Goal: Information Seeking & Learning: Compare options

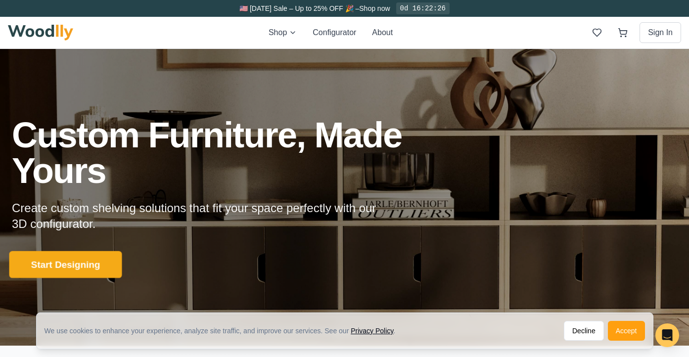
click at [82, 259] on button "Start Designing" at bounding box center [65, 264] width 113 height 27
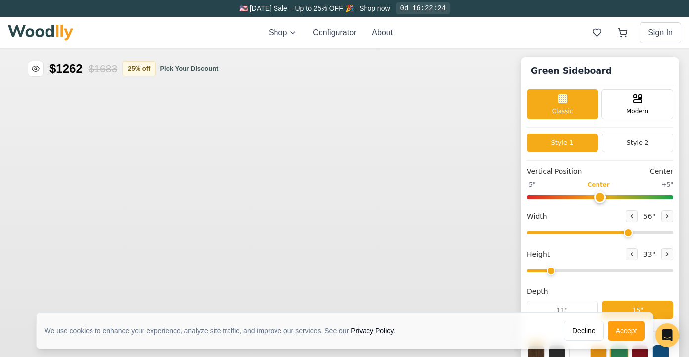
type input "56"
type input "2"
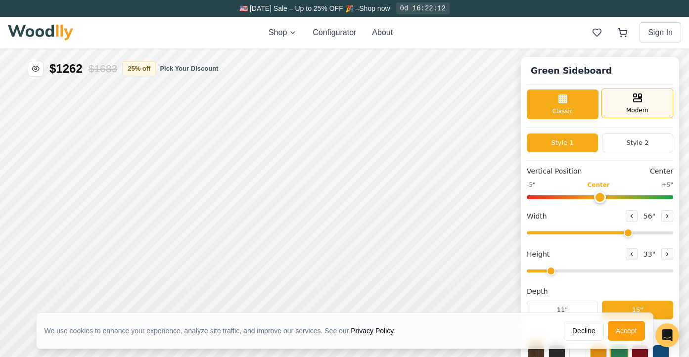
click at [638, 103] on icon at bounding box center [638, 98] width 12 height 12
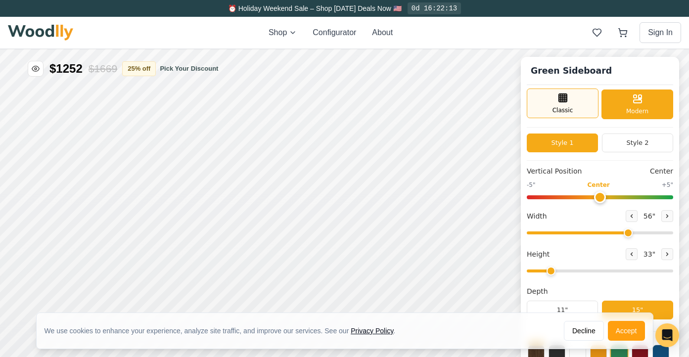
click at [570, 98] on div "Classic" at bounding box center [563, 104] width 72 height 30
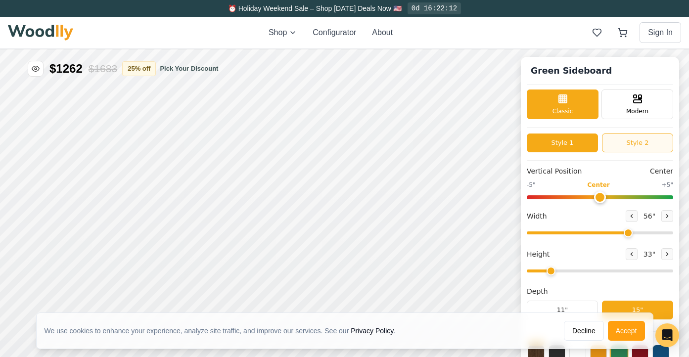
click at [636, 142] on button "Style 2" at bounding box center [637, 143] width 71 height 19
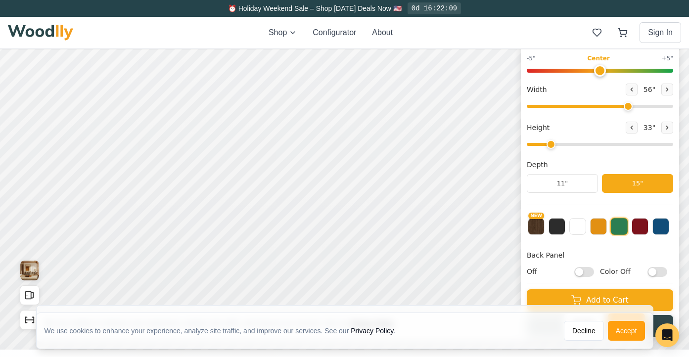
scroll to position [120, 0]
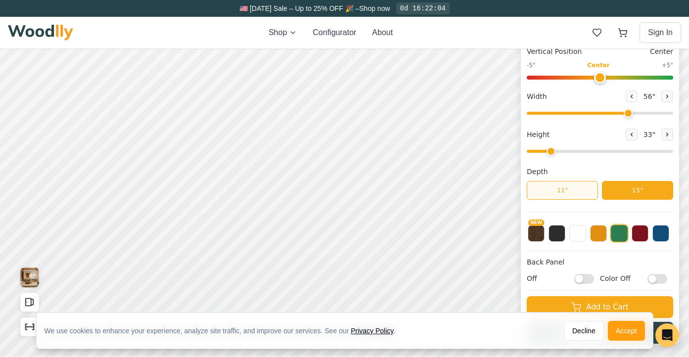
click at [569, 192] on button "11"" at bounding box center [562, 190] width 71 height 19
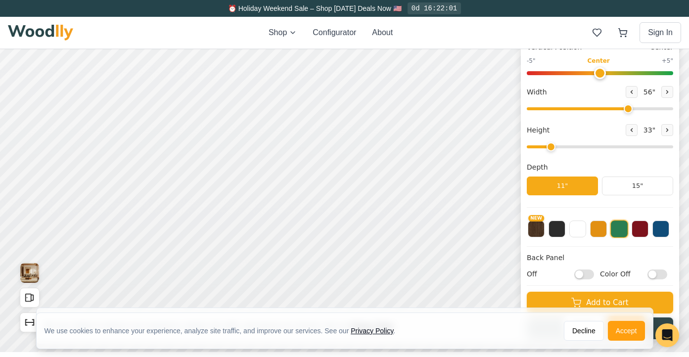
scroll to position [201, 0]
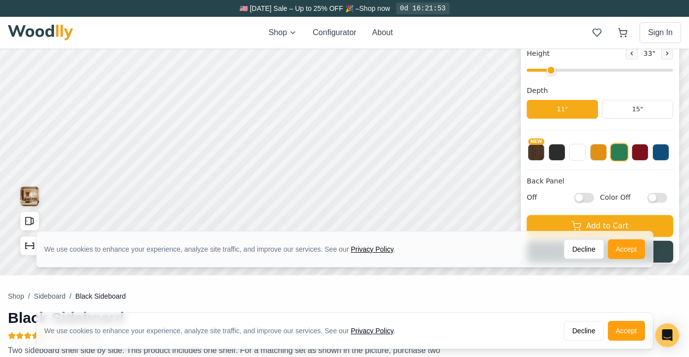
click at [587, 196] on input "Off" at bounding box center [585, 198] width 20 height 10
checkbox input "true"
click at [659, 199] on input "Color Off" at bounding box center [658, 198] width 20 height 10
checkbox input "true"
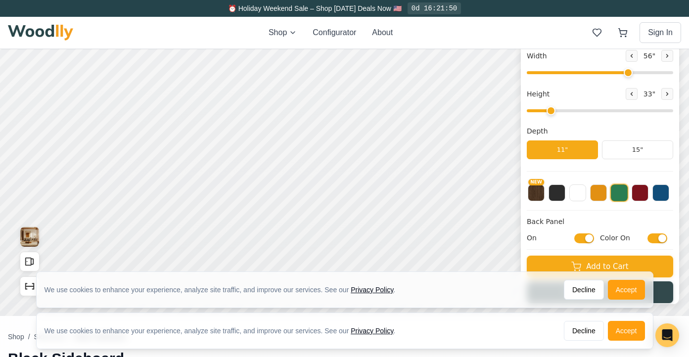
scroll to position [77, 0]
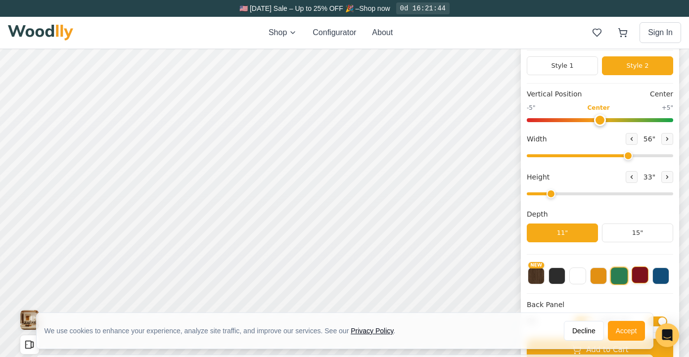
click at [639, 275] on button at bounding box center [640, 275] width 17 height 17
drag, startPoint x: 550, startPoint y: 192, endPoint x: 597, endPoint y: 192, distance: 47.0
type input "4"
click at [597, 193] on input "range" at bounding box center [600, 194] width 147 height 3
type input "58"
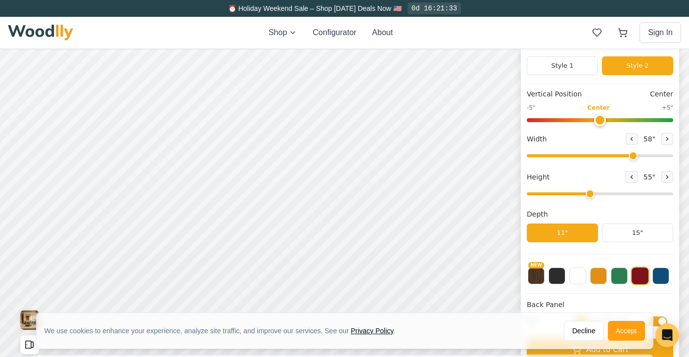
click at [632, 154] on input "range" at bounding box center [600, 155] width 147 height 3
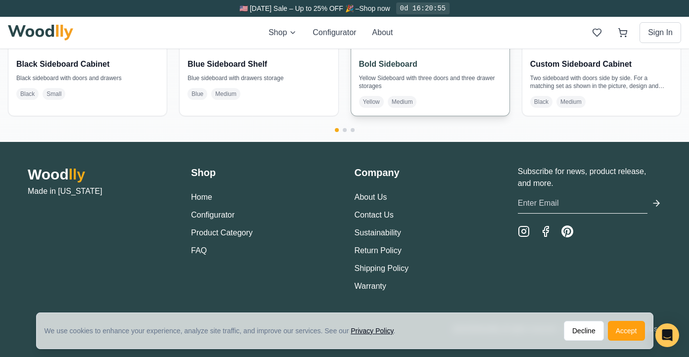
scroll to position [2333, 0]
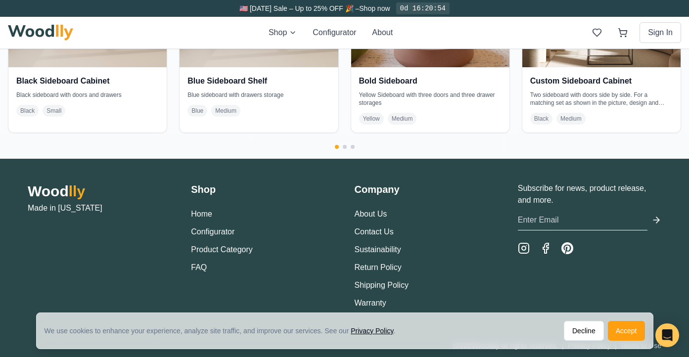
click at [223, 241] on ul "Home Configurator Product Category FAQ" at bounding box center [263, 240] width 144 height 65
click at [220, 252] on link "Product Category" at bounding box center [222, 250] width 62 height 8
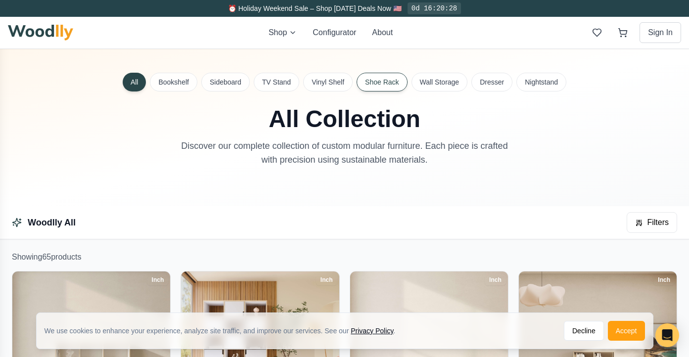
click at [384, 86] on button "Shoe Rack" at bounding box center [382, 82] width 50 height 19
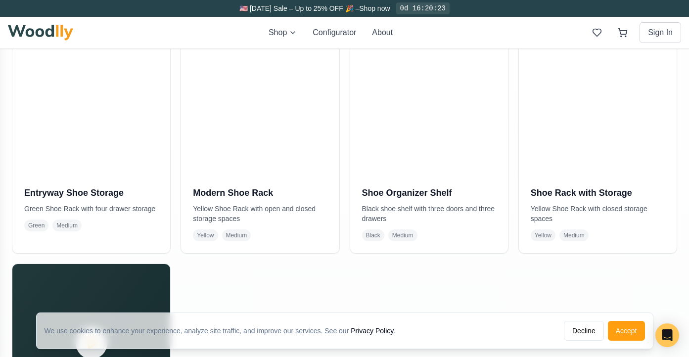
scroll to position [234, 0]
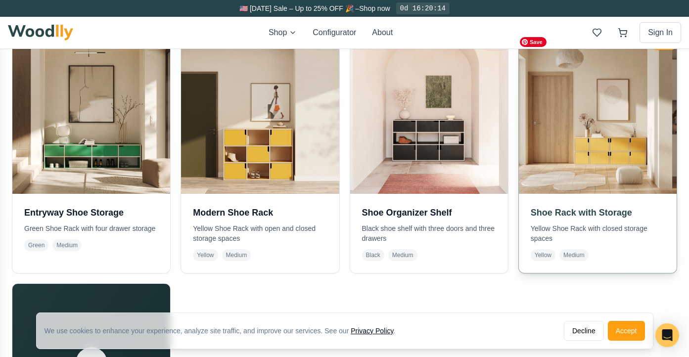
click at [610, 146] on img at bounding box center [598, 115] width 166 height 166
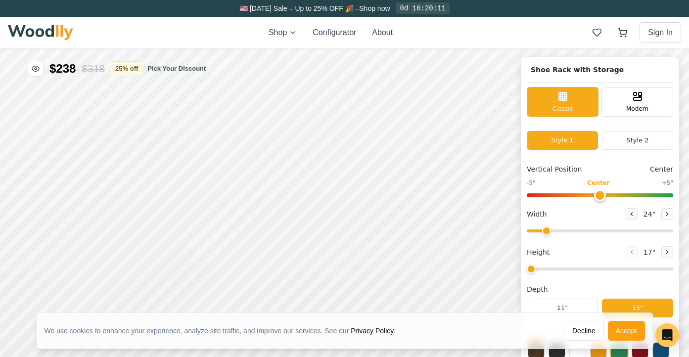
type input "67"
type input "2"
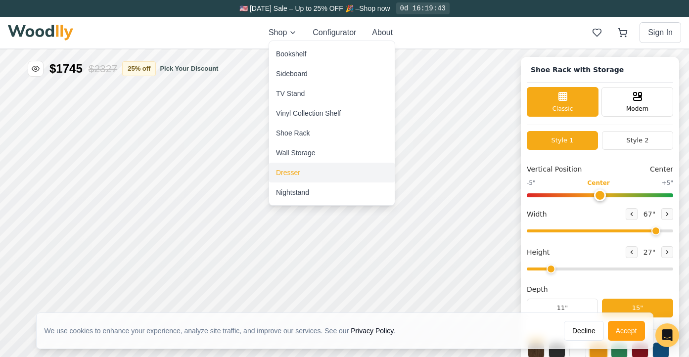
click at [279, 175] on div "Dresser" at bounding box center [288, 173] width 24 height 10
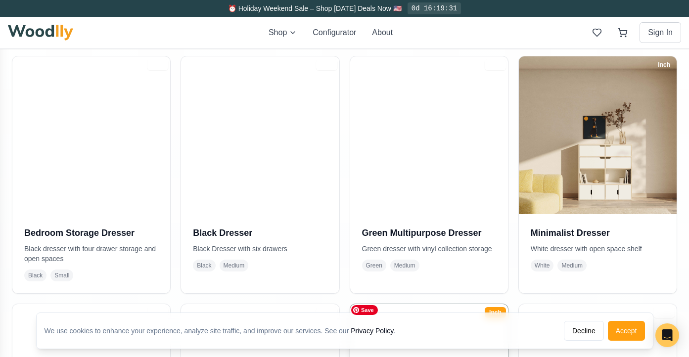
scroll to position [212, 0]
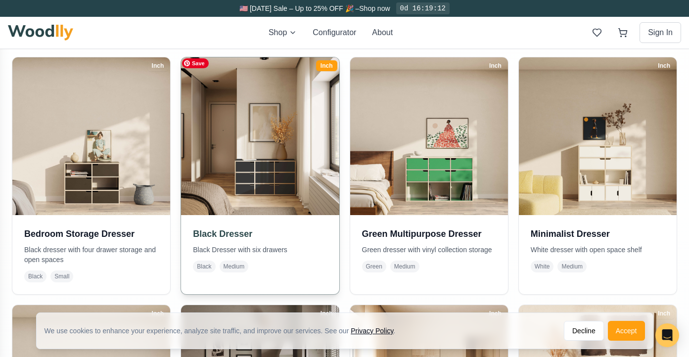
click at [261, 178] on img at bounding box center [260, 136] width 166 height 166
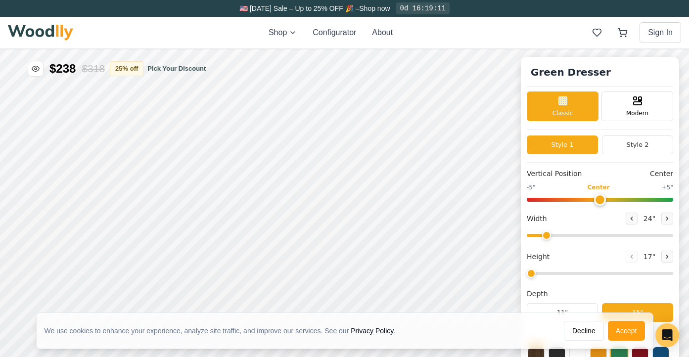
type input "55"
type input "3"
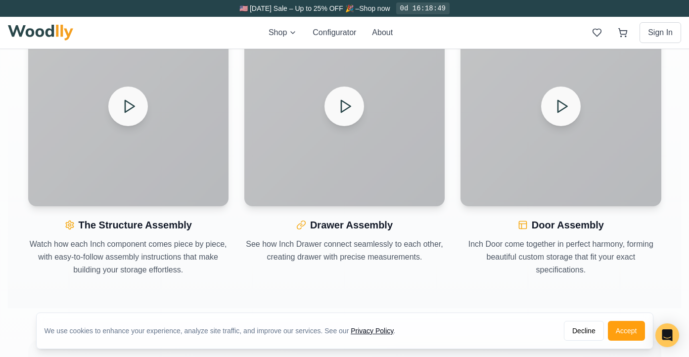
scroll to position [1160, 0]
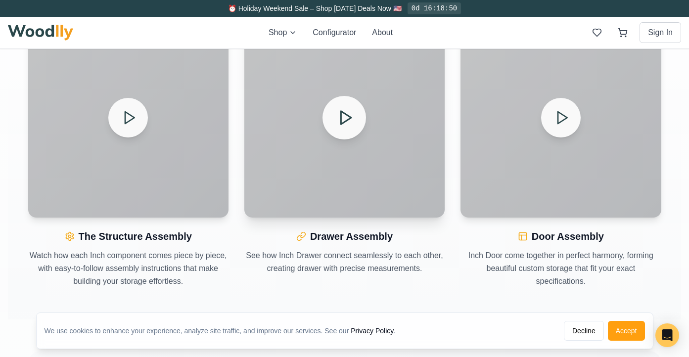
click at [355, 125] on button at bounding box center [345, 118] width 44 height 44
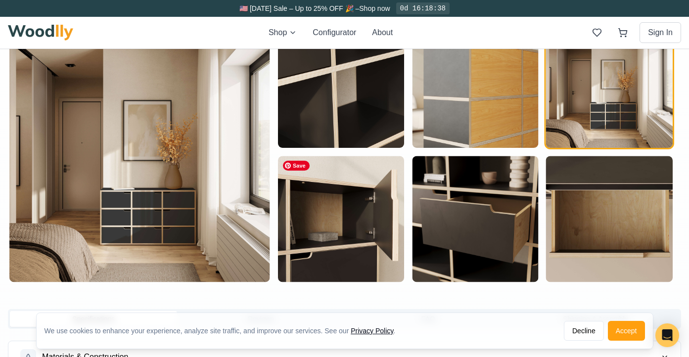
scroll to position [0, 0]
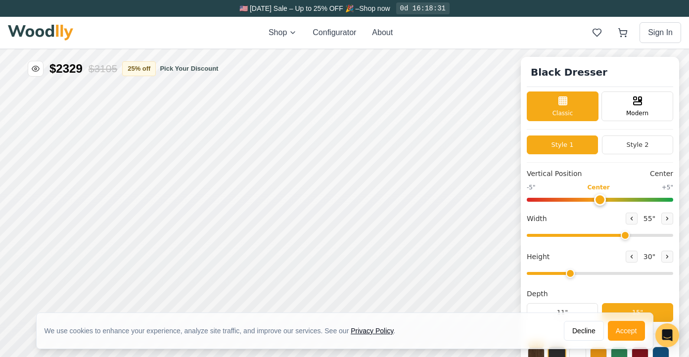
click at [53, 30] on img at bounding box center [40, 33] width 65 height 16
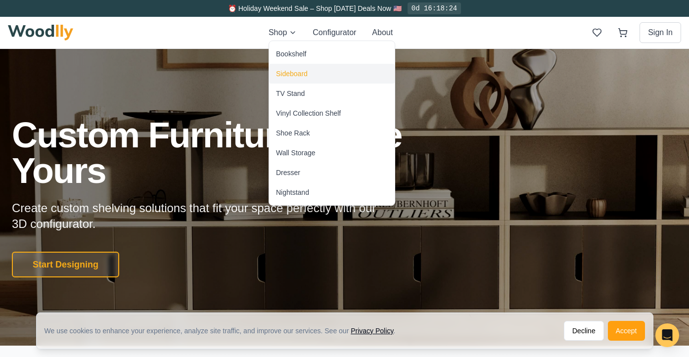
click at [286, 71] on div "Sideboard" at bounding box center [292, 74] width 32 height 10
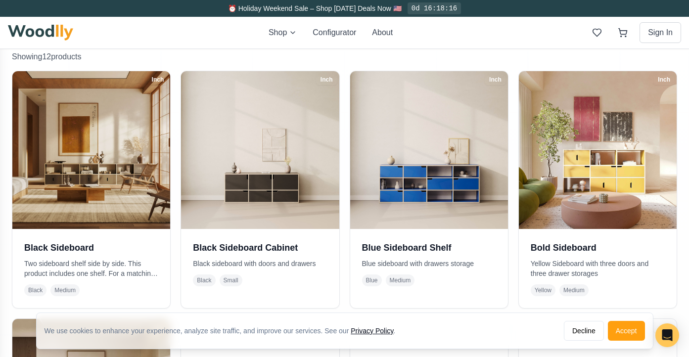
scroll to position [192, 0]
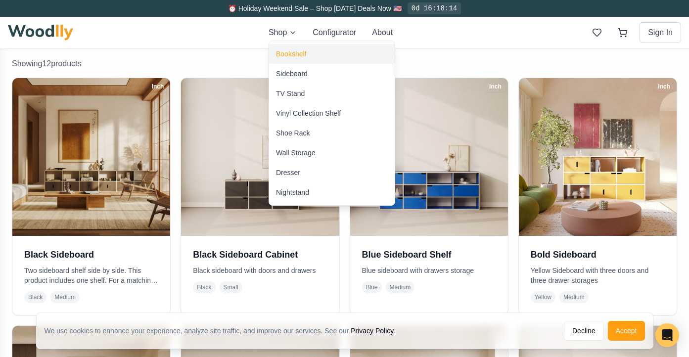
scroll to position [208, 0]
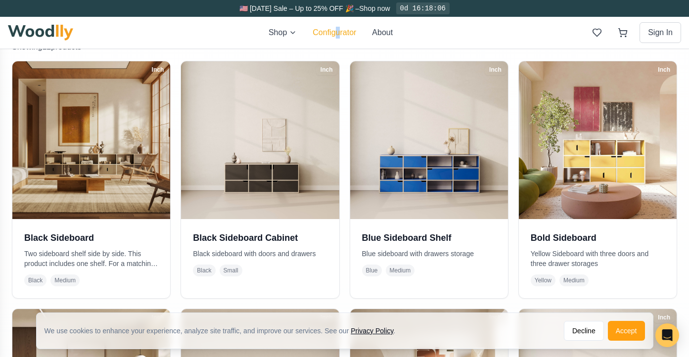
click at [333, 29] on button "Configurator" at bounding box center [335, 33] width 44 height 12
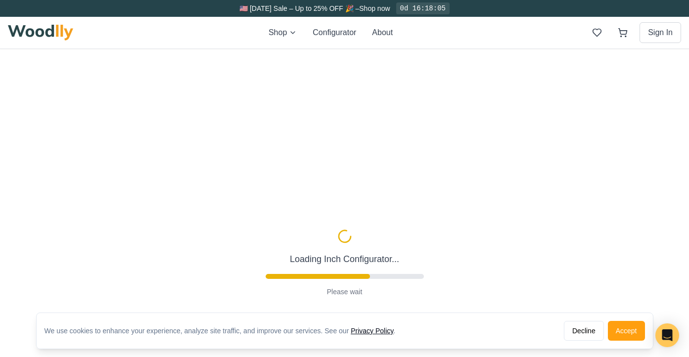
type input "63"
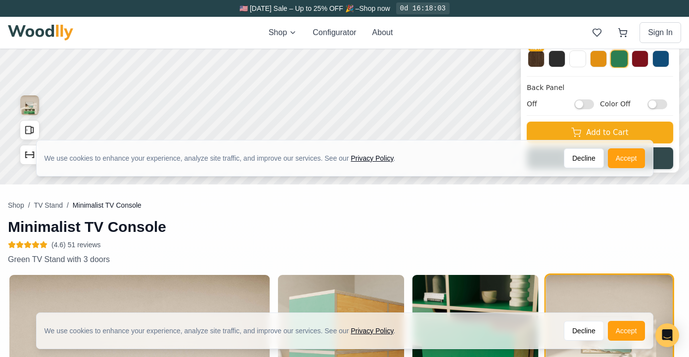
scroll to position [95, 0]
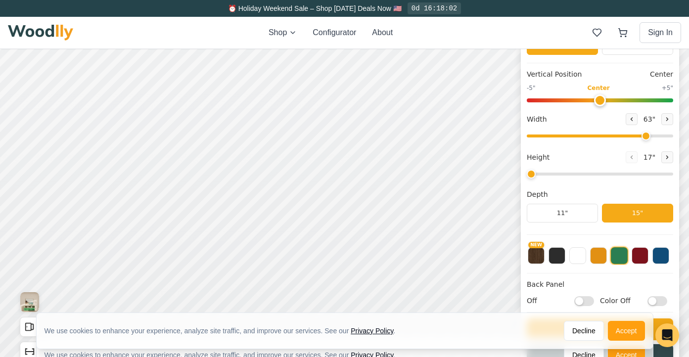
drag, startPoint x: 549, startPoint y: 174, endPoint x: 537, endPoint y: 174, distance: 12.4
type input "1"
click at [537, 174] on input "range" at bounding box center [600, 174] width 147 height 3
drag, startPoint x: 596, startPoint y: 97, endPoint x: 689, endPoint y: 126, distance: 97.1
type input "5"
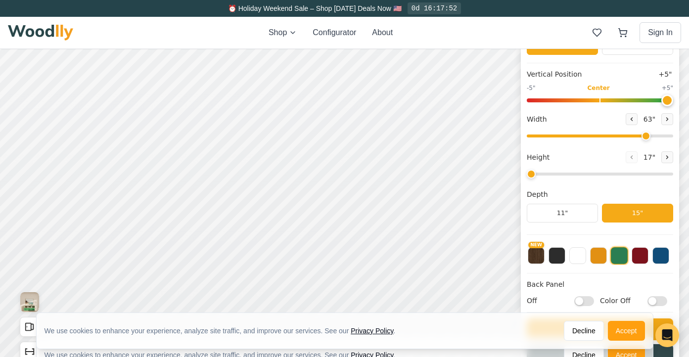
click at [674, 102] on input "range" at bounding box center [600, 100] width 147 height 4
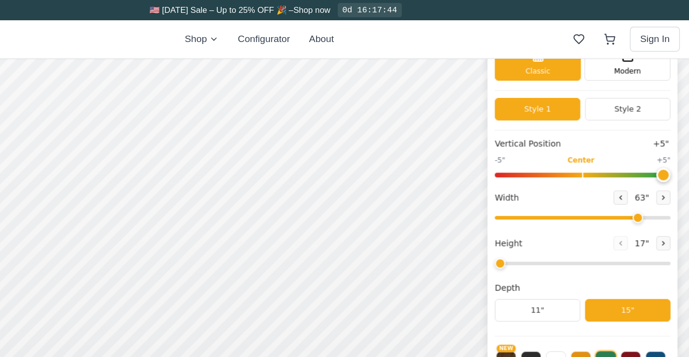
scroll to position [0, 0]
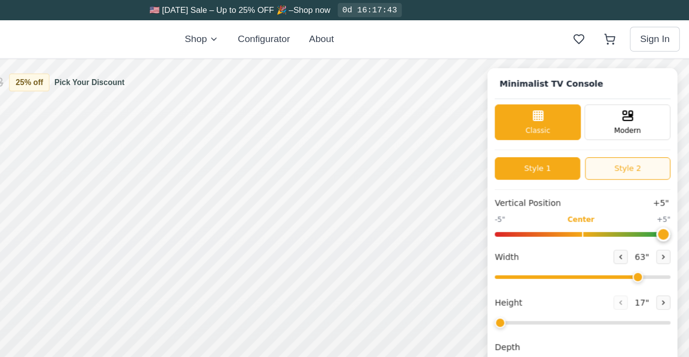
click at [498, 156] on button "Style 2" at bounding box center [500, 150] width 71 height 19
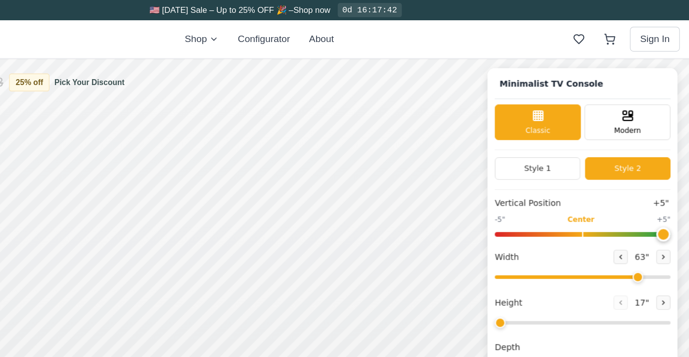
click at [498, 149] on button "Style 2" at bounding box center [500, 150] width 71 height 19
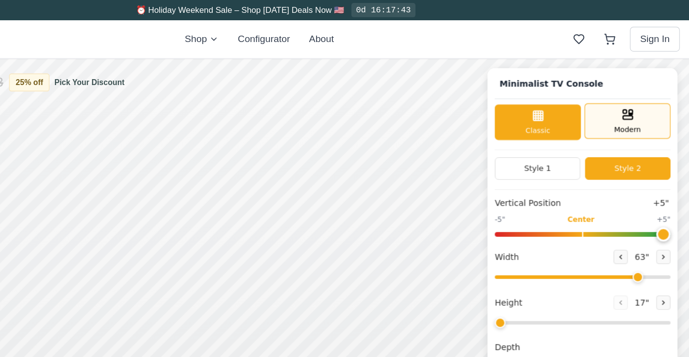
click at [496, 106] on rect at bounding box center [500, 107] width 8 height 3
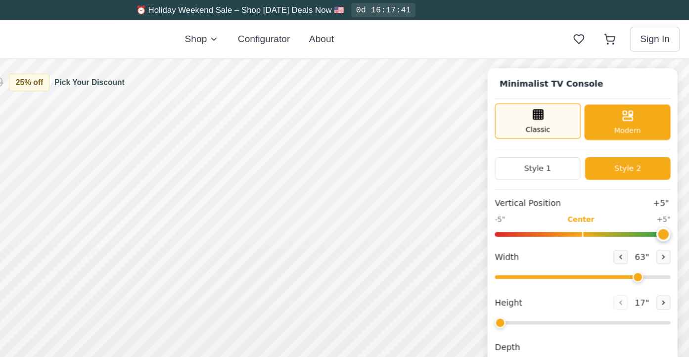
click at [431, 106] on div "Classic" at bounding box center [426, 111] width 72 height 30
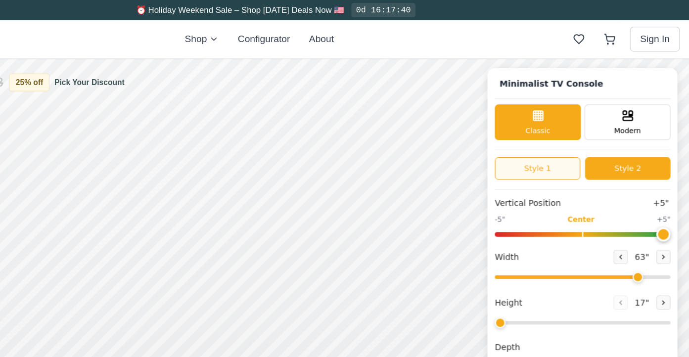
click at [418, 146] on button "Style 1" at bounding box center [425, 150] width 71 height 19
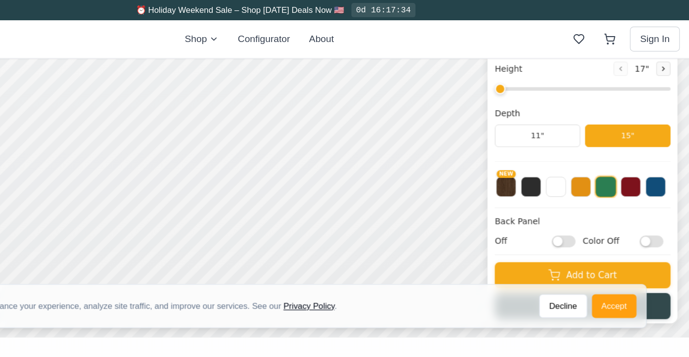
scroll to position [168, 0]
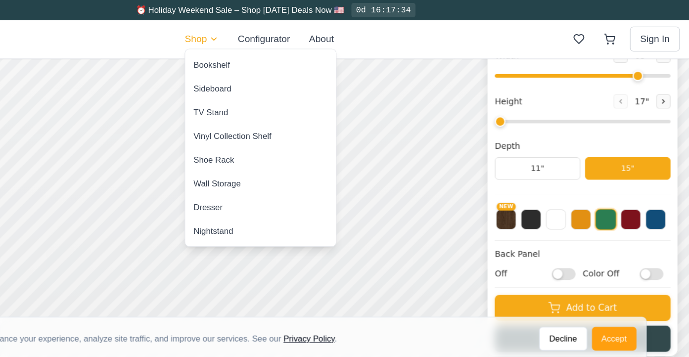
click at [291, 150] on div "Wall Storage" at bounding box center [296, 153] width 40 height 10
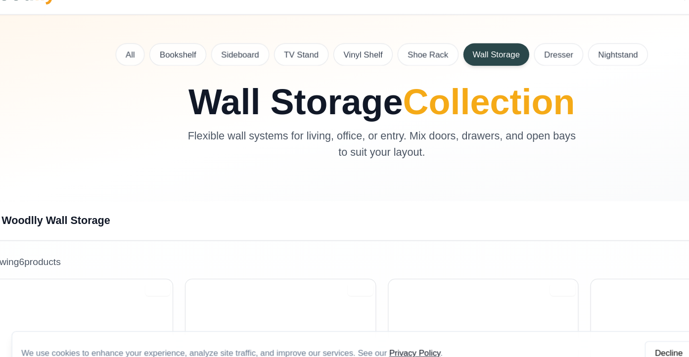
scroll to position [5, 0]
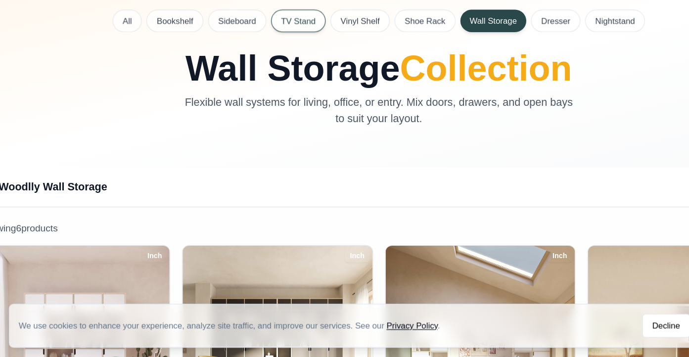
click at [276, 73] on button "TV Stand" at bounding box center [278, 76] width 46 height 19
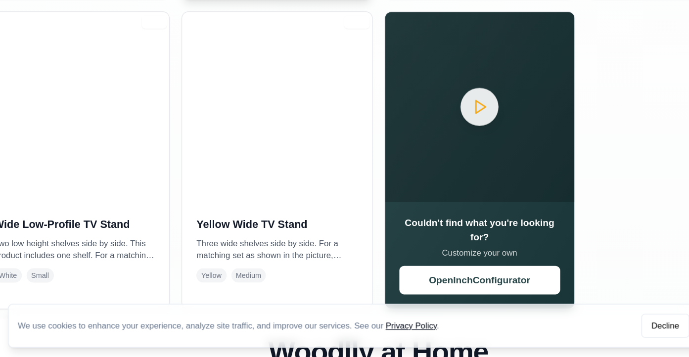
scroll to position [451, 0]
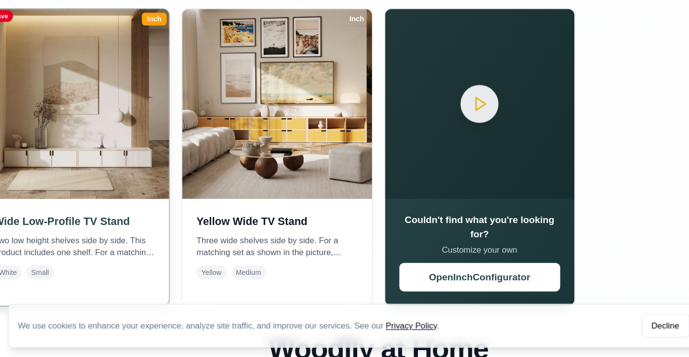
click at [76, 191] on img at bounding box center [91, 146] width 166 height 166
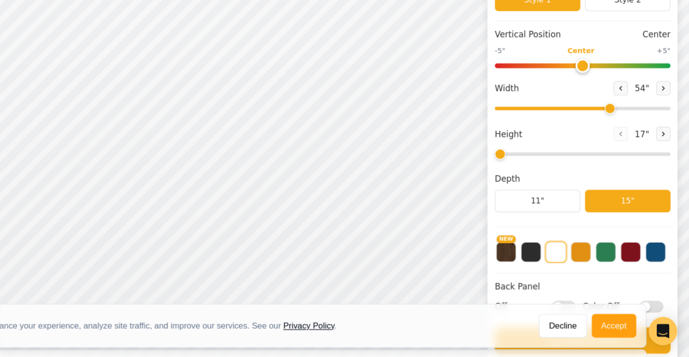
scroll to position [103, 0]
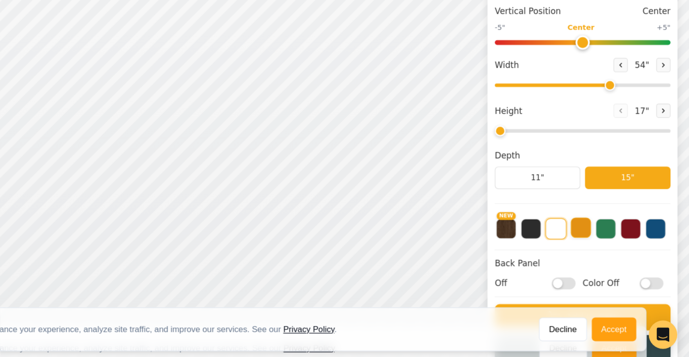
click at [462, 168] on button at bounding box center [461, 168] width 17 height 17
click at [504, 170] on button at bounding box center [502, 168] width 17 height 17
click at [531, 172] on button at bounding box center [523, 168] width 17 height 17
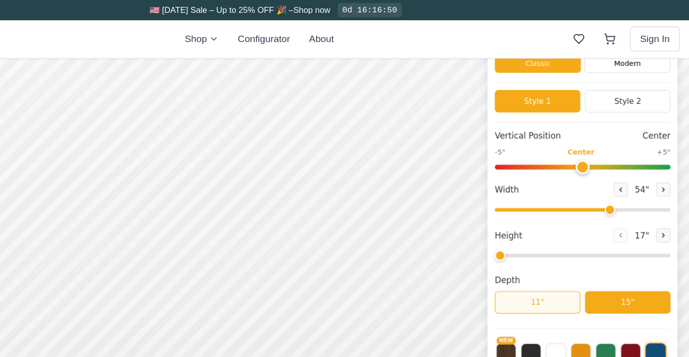
scroll to position [55, 0]
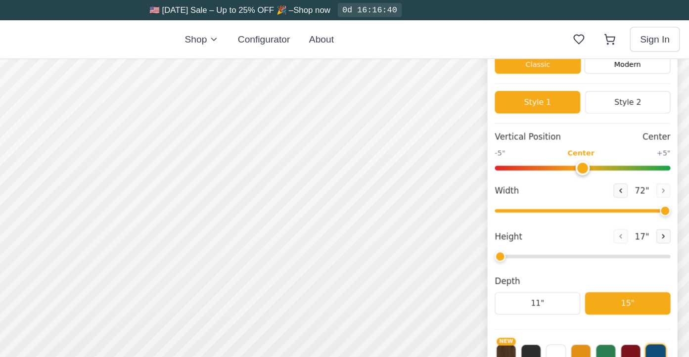
drag, startPoint x: 485, startPoint y: 172, endPoint x: 551, endPoint y: 185, distance: 67.6
type input "72"
click at [536, 176] on input "range" at bounding box center [463, 174] width 147 height 3
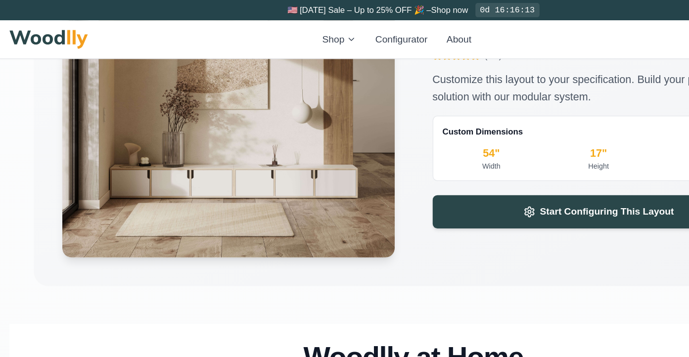
scroll to position [1547, 0]
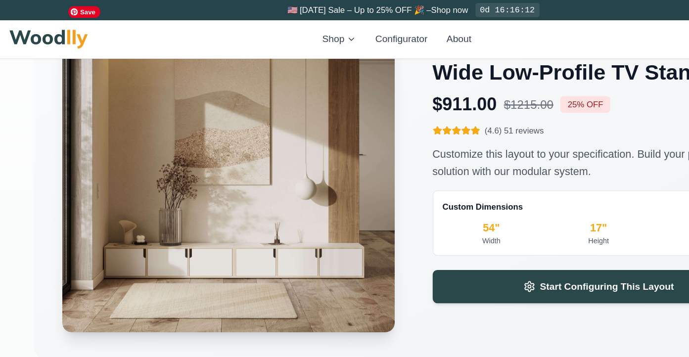
click at [236, 215] on img at bounding box center [190, 138] width 291 height 291
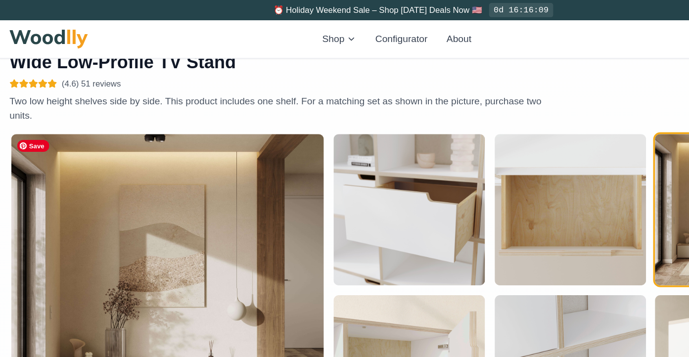
scroll to position [463, 0]
